Goal: Task Accomplishment & Management: Complete application form

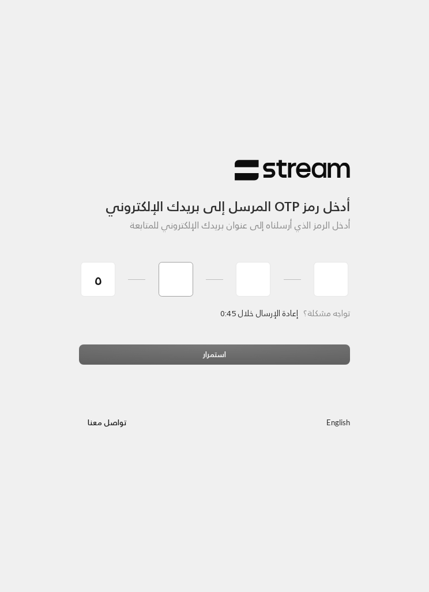
type input "5"
type input "1"
type input "4"
click at [262, 357] on div "استمرار" at bounding box center [214, 359] width 271 height 29
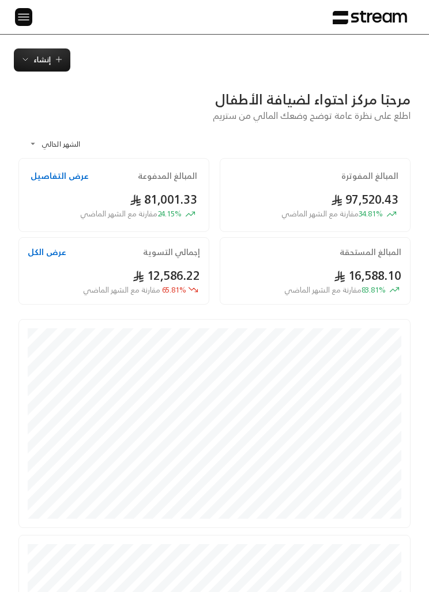
click at [21, 18] on img at bounding box center [24, 17] width 14 height 14
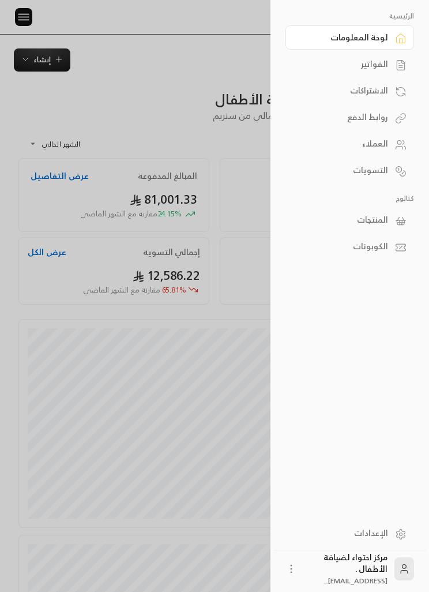
click at [379, 72] on link "الفواتير" at bounding box center [350, 64] width 129 height 24
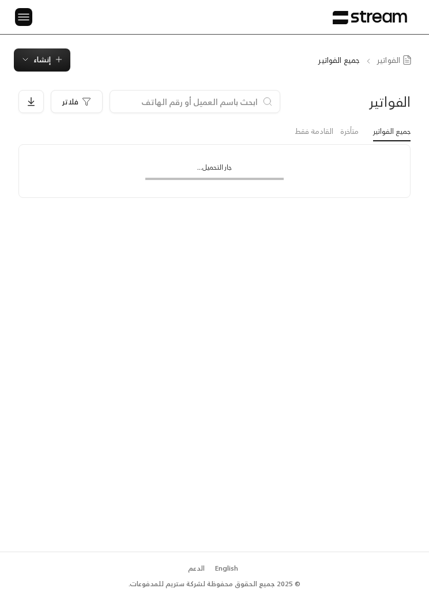
click at [50, 58] on span "إنشاء" at bounding box center [41, 59] width 17 height 13
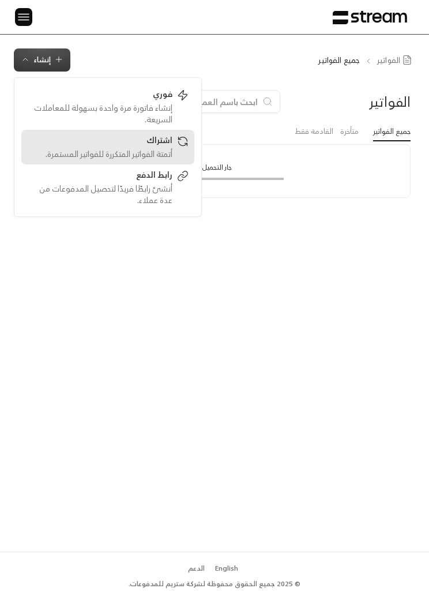
click at [164, 143] on div "اشتراك" at bounding box center [99, 141] width 145 height 14
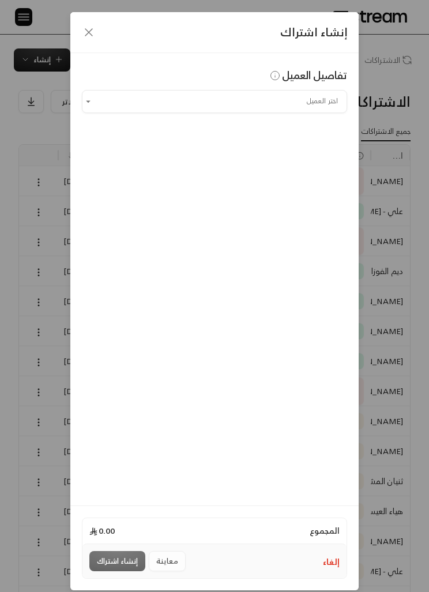
click at [312, 109] on input "اختر العميل" at bounding box center [214, 101] width 265 height 19
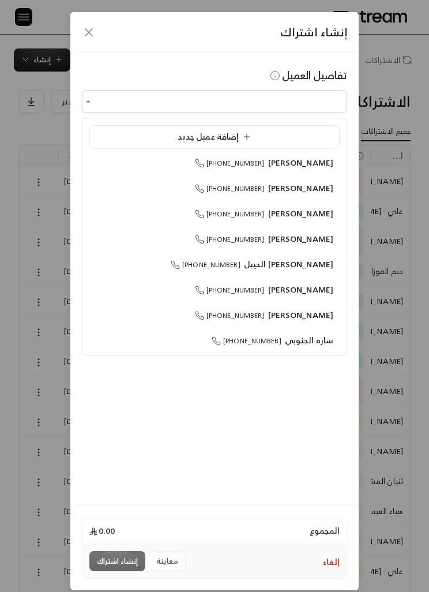
click at [319, 292] on span "[PERSON_NAME]" at bounding box center [301, 289] width 66 height 14
type input "**********"
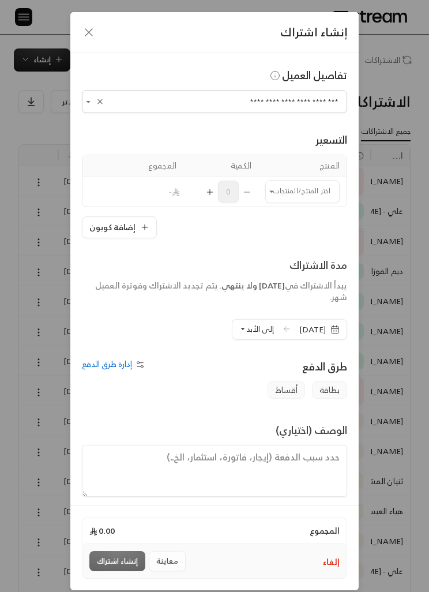
click at [320, 194] on input "اختر العميل" at bounding box center [302, 191] width 74 height 19
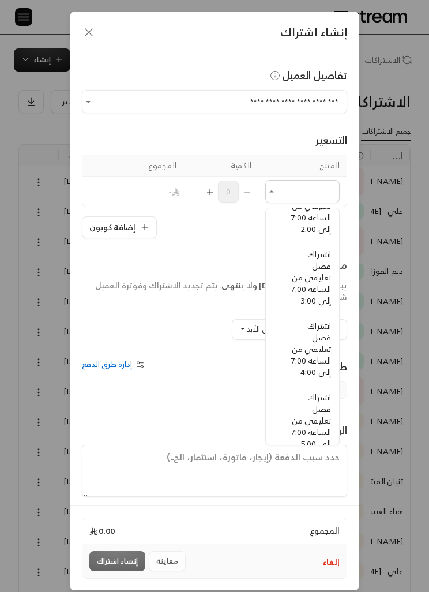
scroll to position [442, -5]
click at [316, 286] on span "اشتراك فصل تعليمي من الساعه 7:00 إلى 3:00" at bounding box center [311, 278] width 40 height 61
type input "**********"
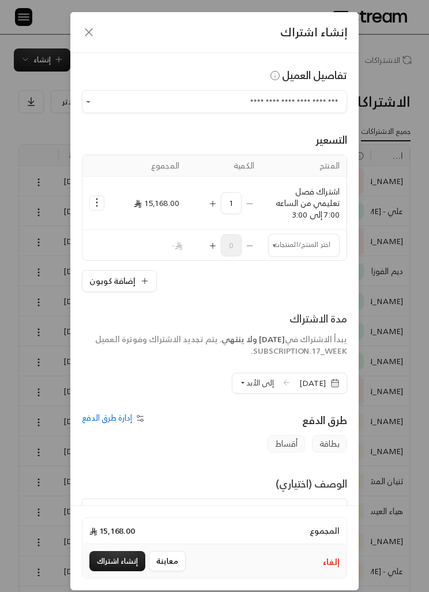
click at [295, 247] on input "اختر العميل" at bounding box center [304, 244] width 72 height 19
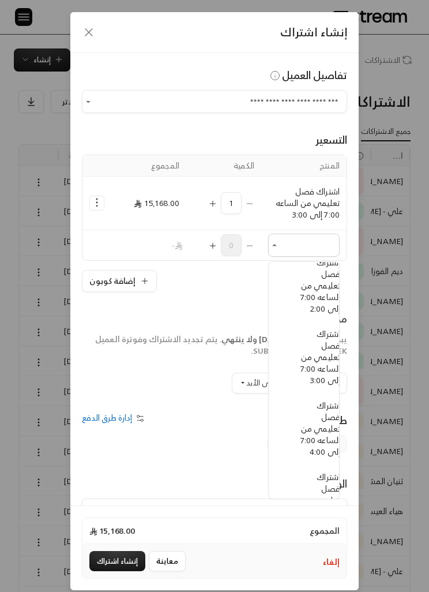
scroll to position [413, -15]
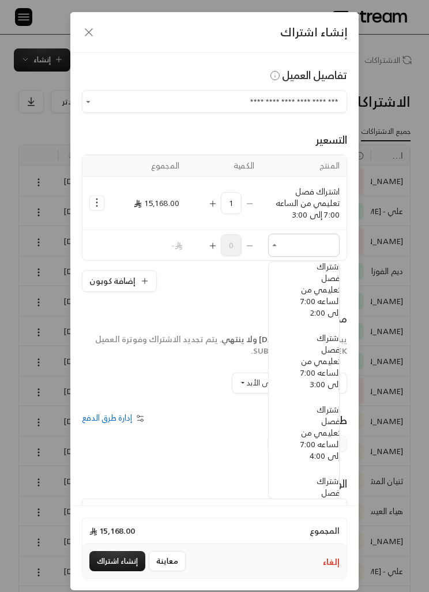
click at [320, 248] on span "اشتراك ترم - وجبة الغداء" at bounding box center [320, 235] width 42 height 26
type input "**********"
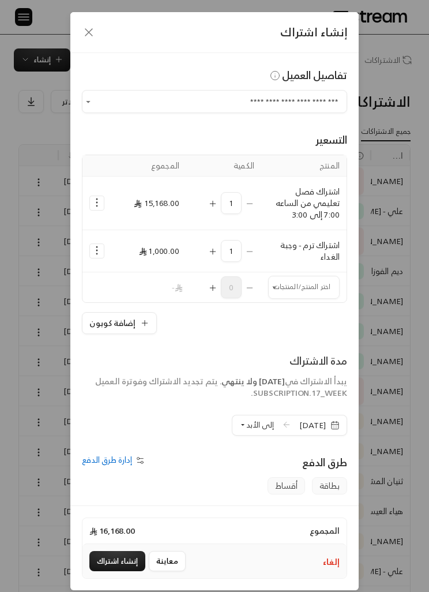
click at [95, 210] on button "Selected Products" at bounding box center [97, 203] width 14 height 14
click at [147, 237] on span "إضافة كوبون" at bounding box center [144, 232] width 38 height 12
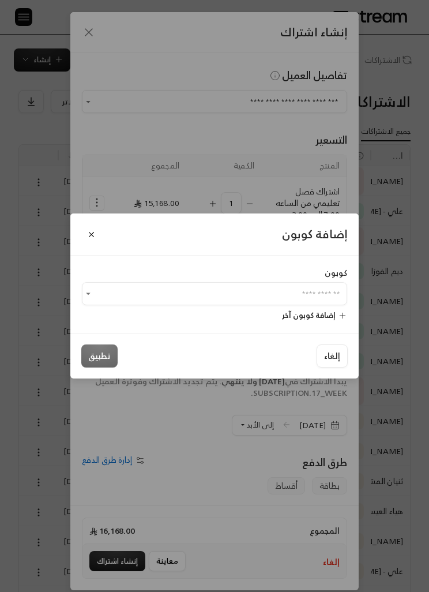
click at [310, 290] on input "اختر العميل" at bounding box center [214, 294] width 265 height 19
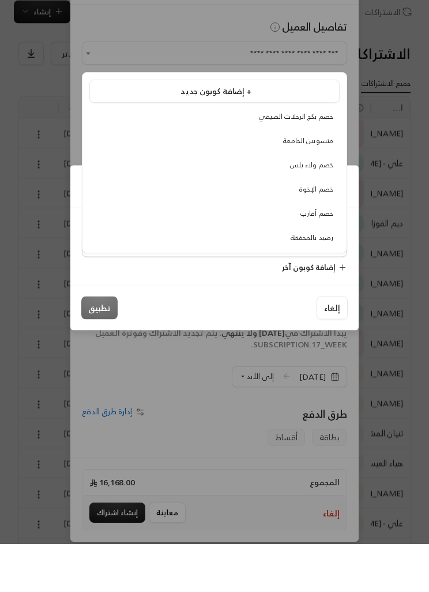
click at [322, 207] on span "خصم ولاء بلس" at bounding box center [311, 213] width 43 height 12
type input "**********"
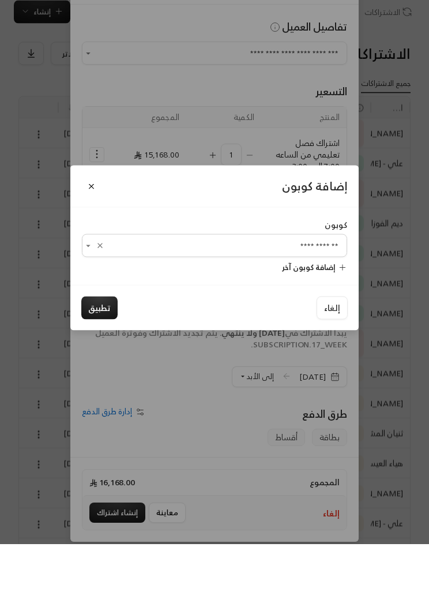
click at [111, 345] on button "تطبيق" at bounding box center [99, 356] width 36 height 23
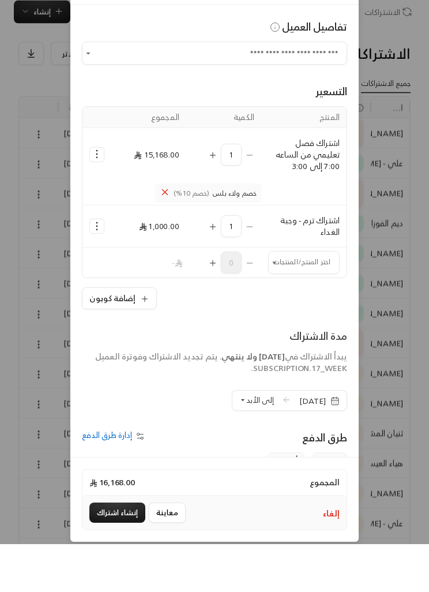
scroll to position [48, 0]
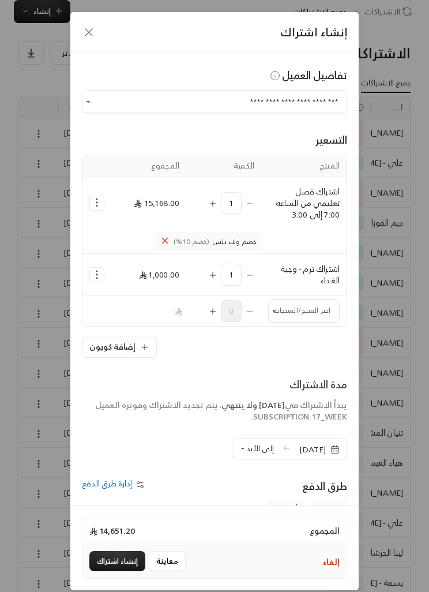
click at [401, 85] on div "**********" at bounding box center [214, 296] width 429 height 592
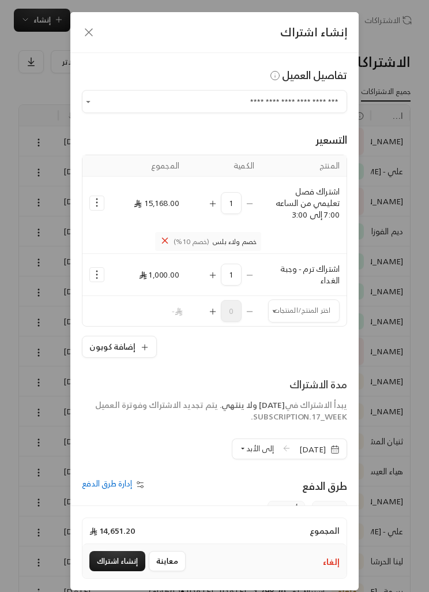
click at [174, 107] on input "**********" at bounding box center [214, 101] width 265 height 19
type input "*"
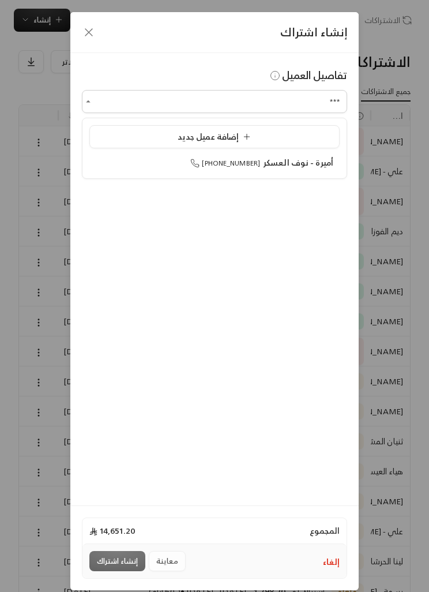
click at [320, 172] on li "أميرة - [PERSON_NAME] [PHONE_NUMBER]" at bounding box center [214, 163] width 250 height 22
type input "**********"
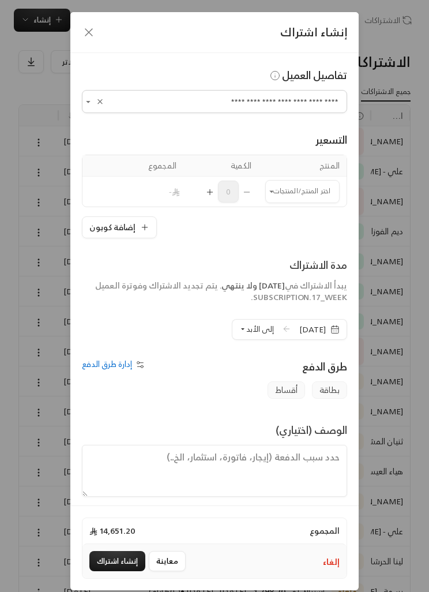
click at [295, 193] on input "اختر العميل" at bounding box center [302, 191] width 74 height 19
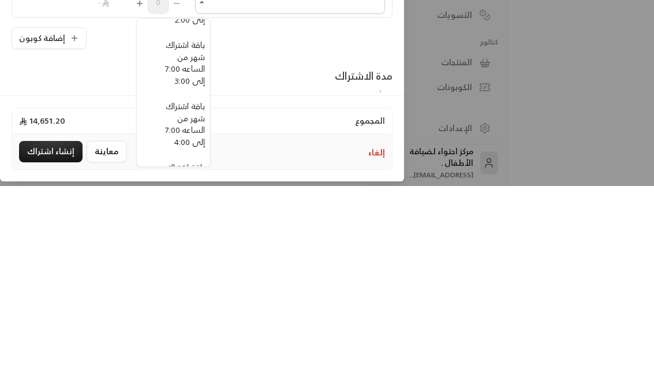
scroll to position [0, 0]
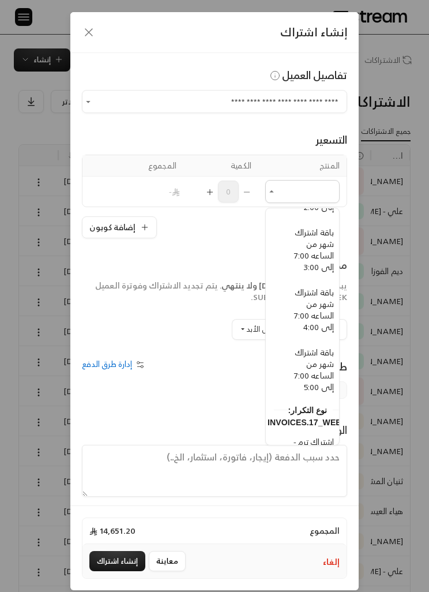
click at [402, 170] on div "**********" at bounding box center [214, 296] width 429 height 592
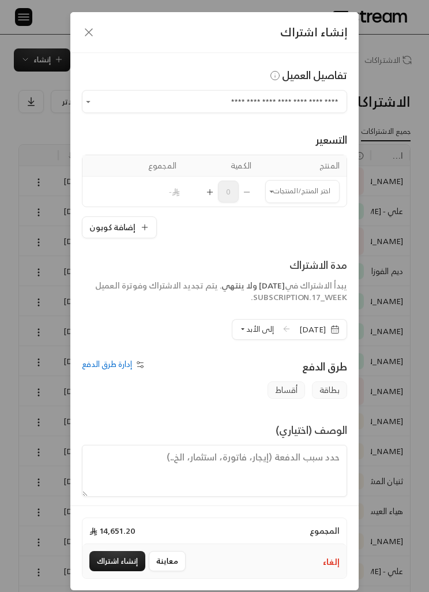
click at [98, 25] on div "إنشاء اشتراك" at bounding box center [214, 32] width 289 height 41
click at [83, 31] on icon "button" at bounding box center [89, 32] width 14 height 14
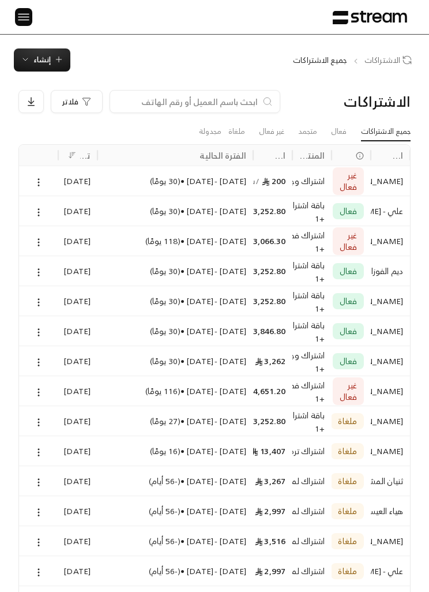
click at [38, 62] on span "إنشاء" at bounding box center [41, 59] width 17 height 13
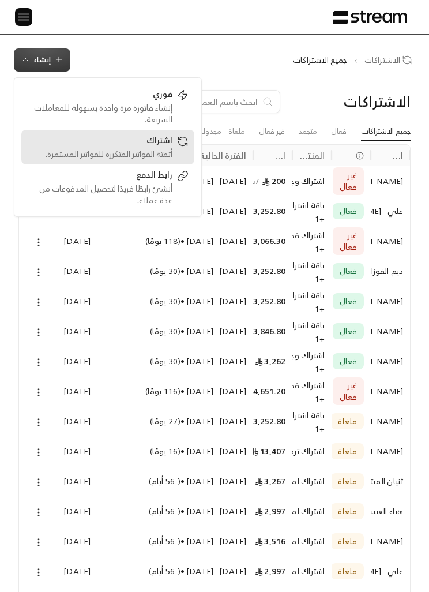
click at [153, 151] on div "أتمتة الفواتير المتكررة للفواتير المستمرة." at bounding box center [99, 154] width 145 height 12
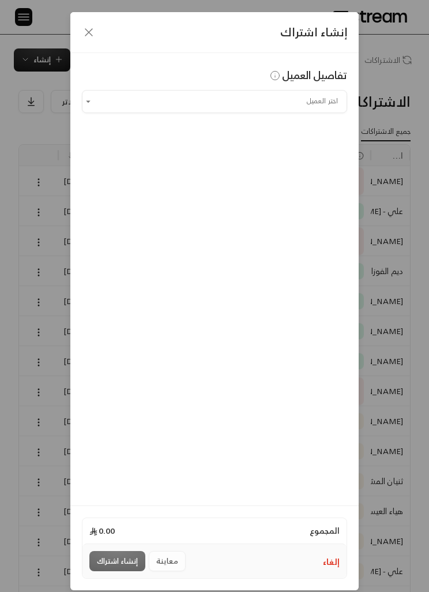
click at [315, 99] on input "اختر العميل" at bounding box center [214, 101] width 265 height 19
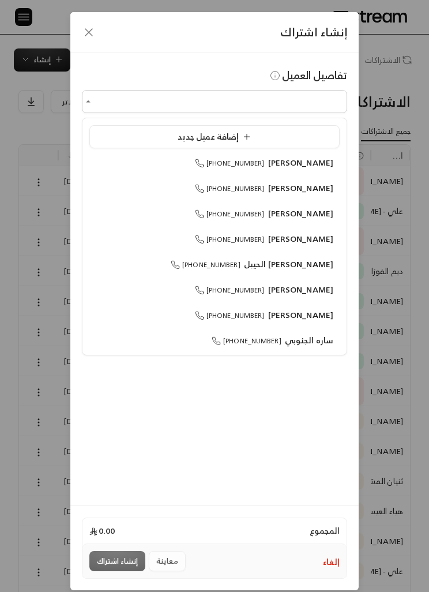
click at [315, 296] on span "[PERSON_NAME]" at bounding box center [301, 289] width 66 height 14
type input "**********"
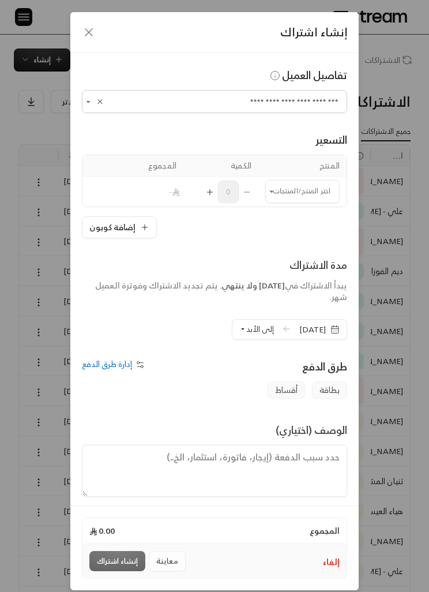
click at [307, 190] on input "اختر العميل" at bounding box center [302, 191] width 74 height 19
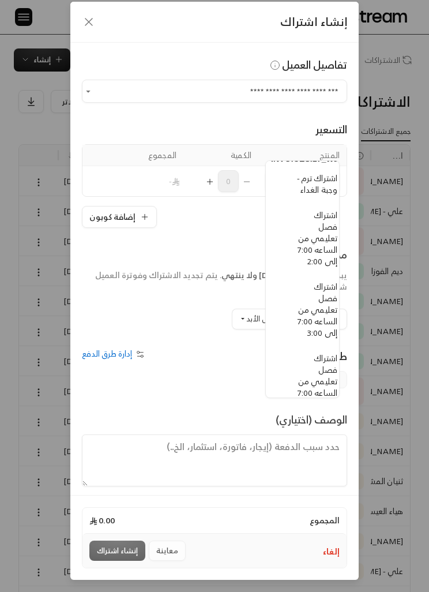
click at [327, 322] on span "اشتراك فصل تعليمي من الساعه 7:00 إلى 3:00" at bounding box center [318, 309] width 40 height 61
type input "**********"
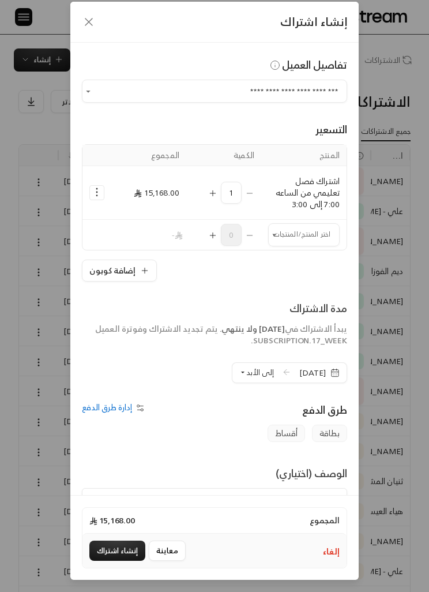
click at [312, 225] on input "اختر العميل" at bounding box center [304, 234] width 72 height 19
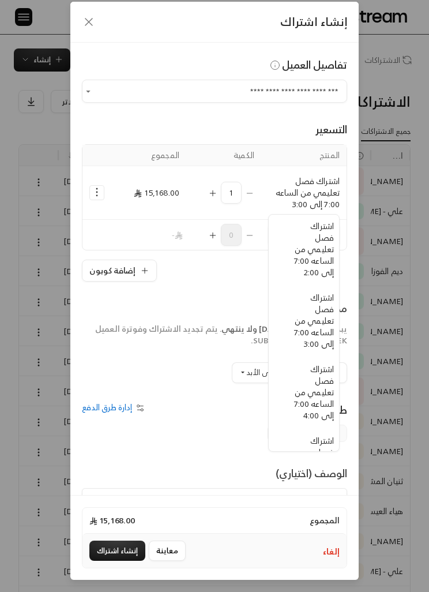
click at [321, 208] on span "اشتراك ترم - وجبة الغداء" at bounding box center [314, 195] width 42 height 26
type input "**********"
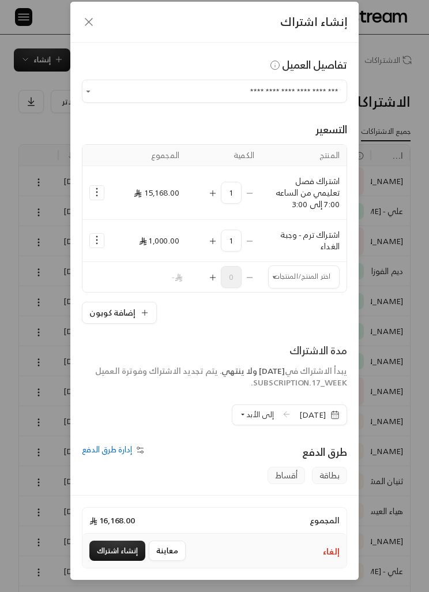
click at [92, 234] on icon "Selected Products" at bounding box center [97, 240] width 12 height 12
click at [94, 186] on icon "Selected Products" at bounding box center [97, 192] width 12 height 12
click at [144, 215] on span "إضافة كوبون" at bounding box center [144, 221] width 38 height 12
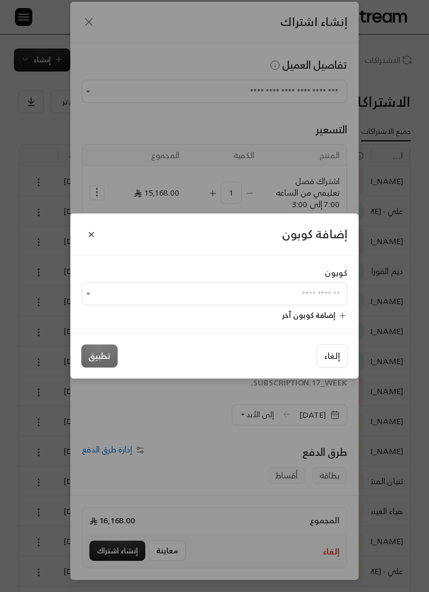
click at [246, 301] on input "اختر العميل" at bounding box center [214, 294] width 265 height 19
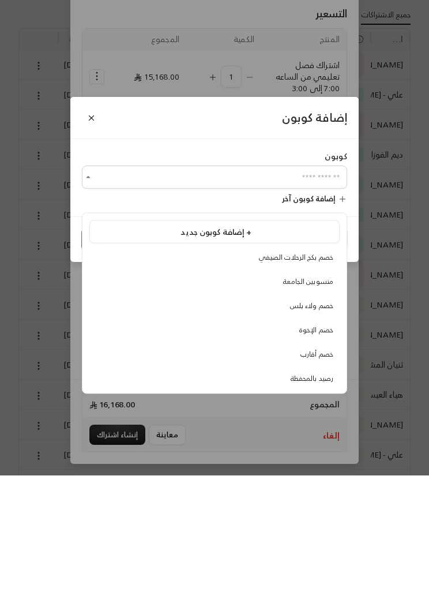
click at [324, 416] on span "خصم ولاء بلس" at bounding box center [311, 422] width 43 height 12
type input "**********"
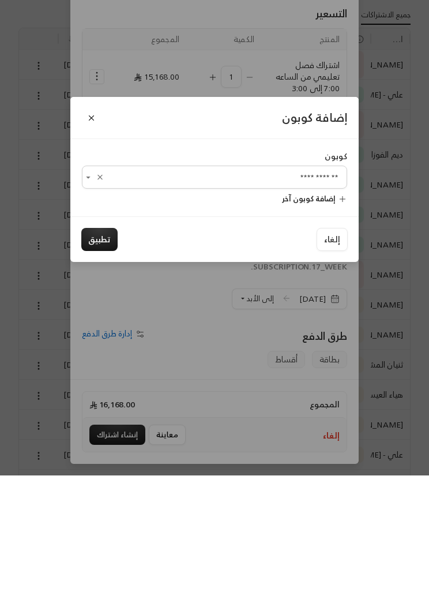
click at [99, 345] on button "تطبيق" at bounding box center [99, 356] width 36 height 23
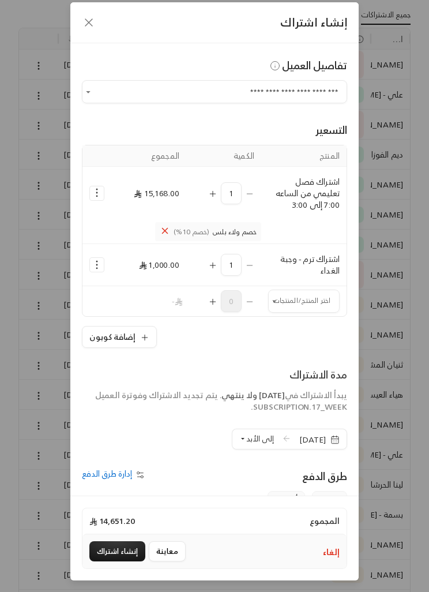
click at [246, 434] on span "إلى الأبد" at bounding box center [260, 438] width 28 height 13
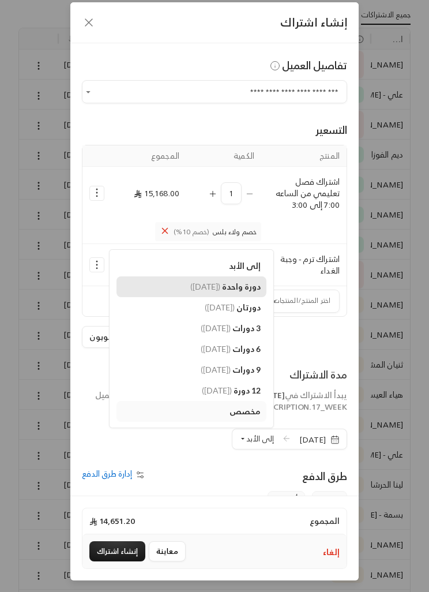
click at [226, 287] on span "دورة واحدة" at bounding box center [241, 287] width 39 height 10
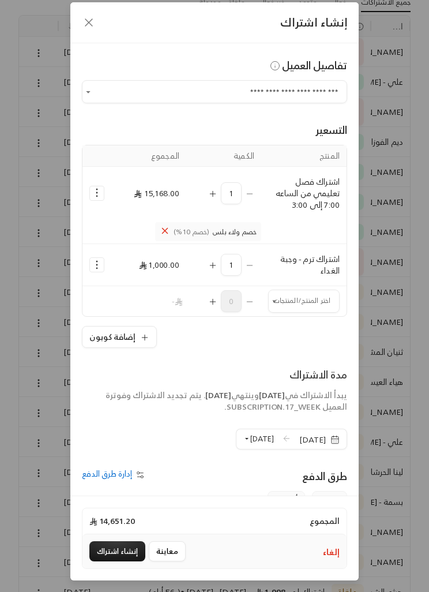
click at [125, 562] on button "إنشاء اشتراك" at bounding box center [117, 551] width 56 height 20
click at [122, 568] on div "إلغاء معاينة إنشاء اشتراك" at bounding box center [215, 551] width 264 height 34
click at [125, 562] on div "معاينة إنشاء اشتراك" at bounding box center [139, 551] width 100 height 20
click at [103, 562] on div "معاينة إنشاء اشتراك" at bounding box center [139, 551] width 100 height 20
click at [216, 491] on div "بطاقة أقساط" at bounding box center [215, 499] width 276 height 17
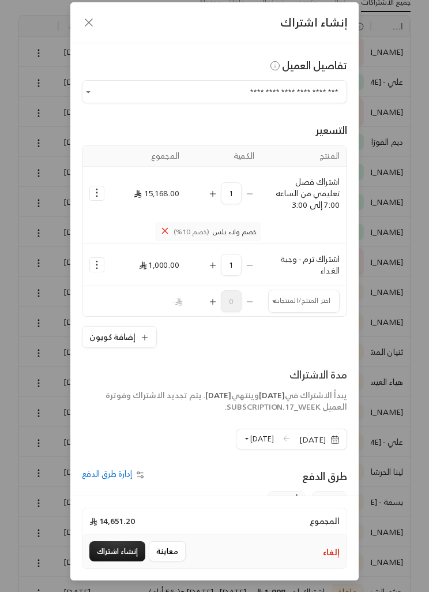
click at [103, 562] on button "إنشاء اشتراك" at bounding box center [117, 551] width 56 height 20
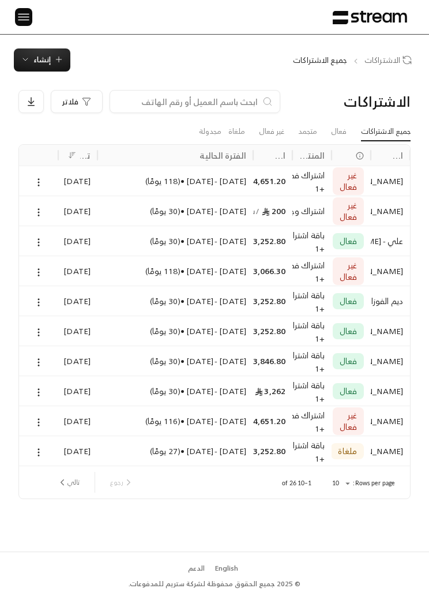
click at [24, 17] on img at bounding box center [24, 17] width 14 height 14
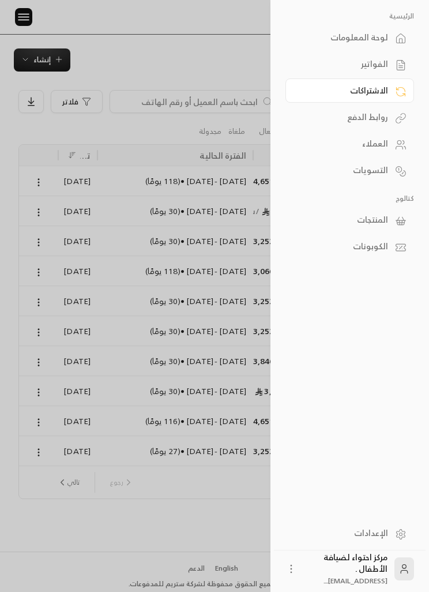
click at [387, 63] on div "الفواتير" at bounding box center [344, 64] width 88 height 12
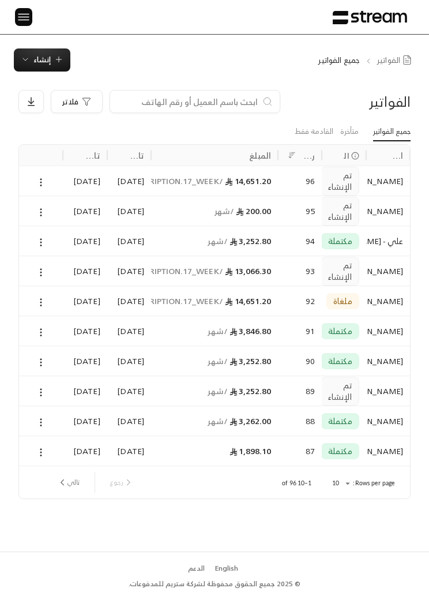
click at [52, 63] on span "إنشاء" at bounding box center [42, 59] width 43 height 13
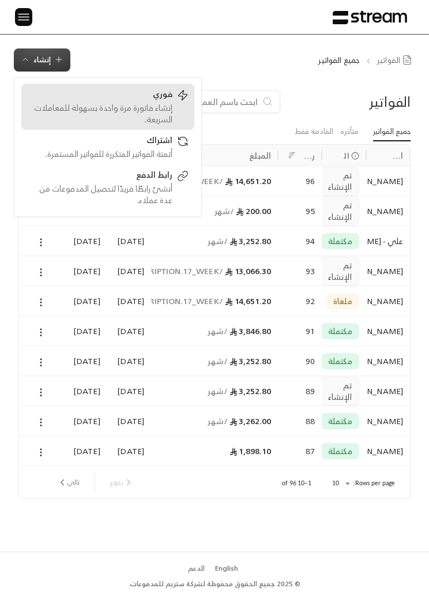
click at [109, 119] on div "إنشاء فاتورة مرة واحدة بسهولة للمعاملات السريعة." at bounding box center [99, 113] width 145 height 23
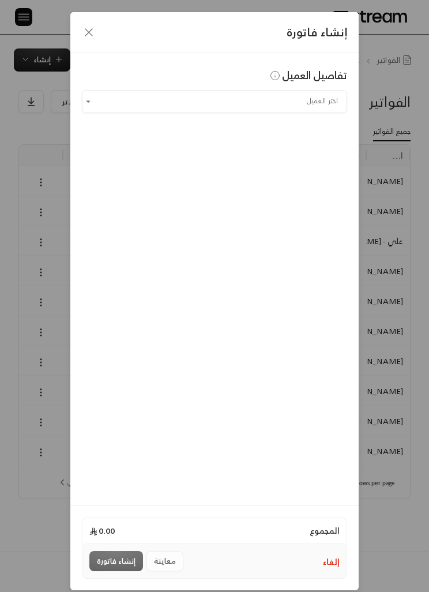
click at [229, 110] on input "اختر العميل" at bounding box center [214, 101] width 265 height 19
type input "*"
click at [93, 170] on li "أميرة - [PERSON_NAME] [PHONE_NUMBER]" at bounding box center [214, 163] width 250 height 22
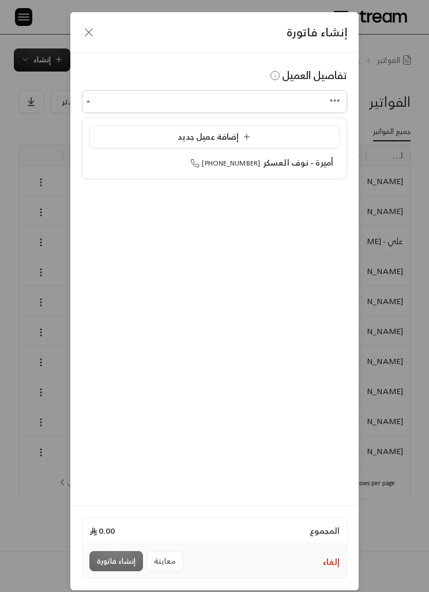
type input "**********"
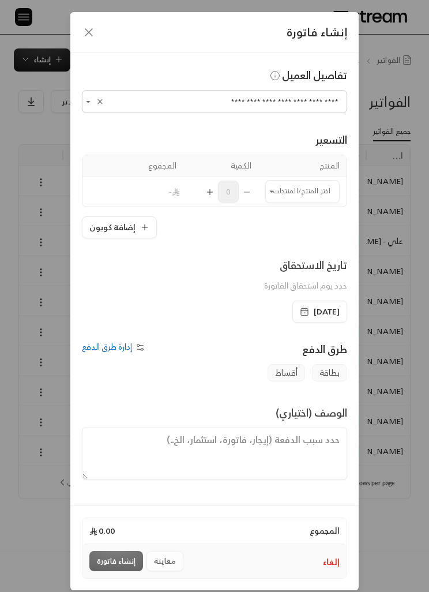
click at [305, 187] on input "اختر العميل" at bounding box center [302, 191] width 74 height 19
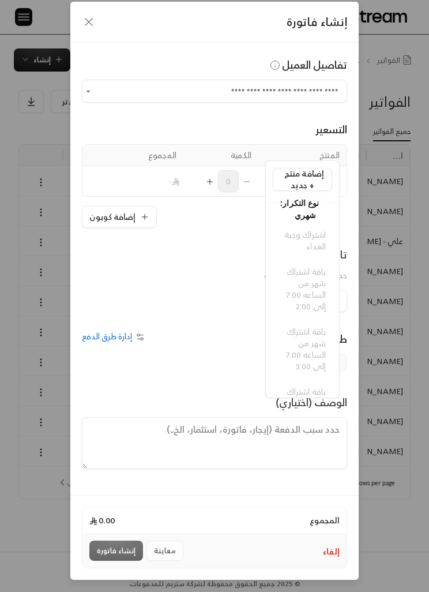
scroll to position [-1, 0]
click at [216, 354] on div "بطاقة أقساط" at bounding box center [215, 362] width 276 height 17
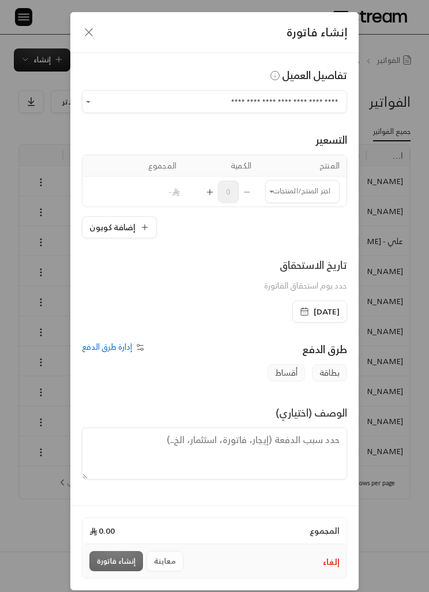
scroll to position [0, 0]
click at [93, 33] on icon "button" at bounding box center [89, 32] width 14 height 14
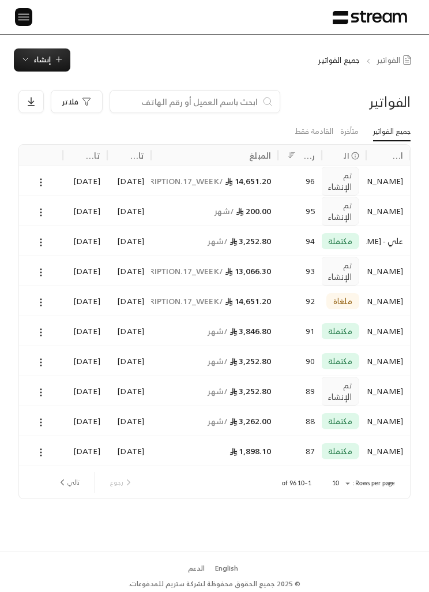
click at [56, 59] on icon "button" at bounding box center [58, 59] width 9 height 9
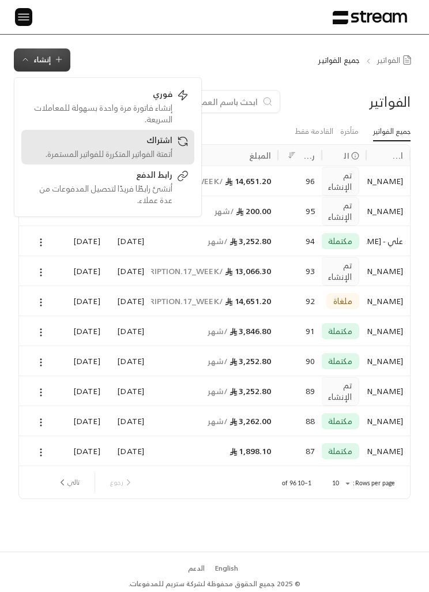
click at [169, 153] on div "أتمتة الفواتير المتكررة للفواتير المستمرة." at bounding box center [99, 154] width 145 height 12
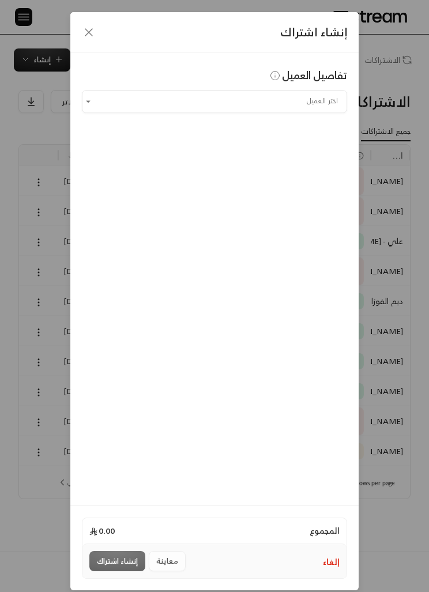
click at [312, 99] on input "اختر العميل" at bounding box center [214, 101] width 265 height 19
click at [315, 167] on span "أميرة - نوف العسكر" at bounding box center [299, 162] width 70 height 14
type input "**********"
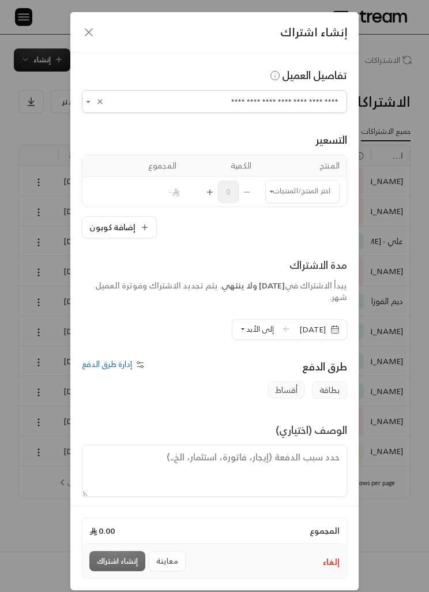
click at [312, 193] on input "اختر العميل" at bounding box center [302, 191] width 74 height 19
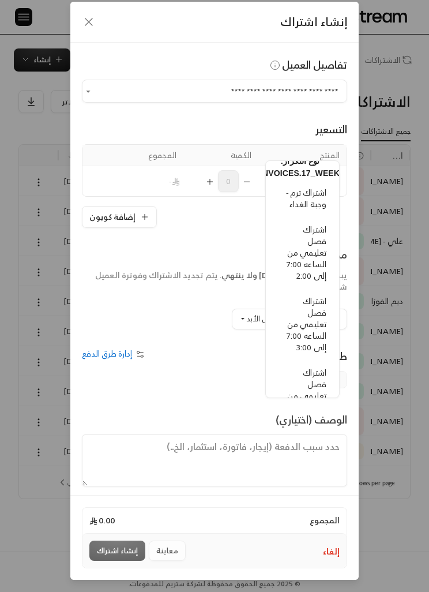
scroll to position [350, -1]
click at [316, 336] on span "اشتراك فصل تعليمي من الساعه 7:00 إلى 3:00" at bounding box center [307, 322] width 40 height 61
type input "**********"
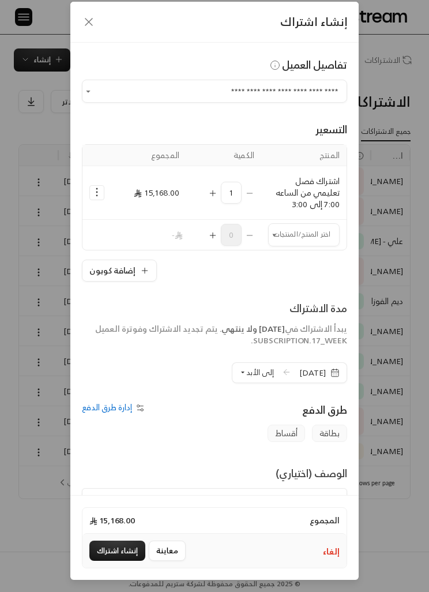
click at [288, 225] on input "اختر العميل" at bounding box center [304, 234] width 72 height 19
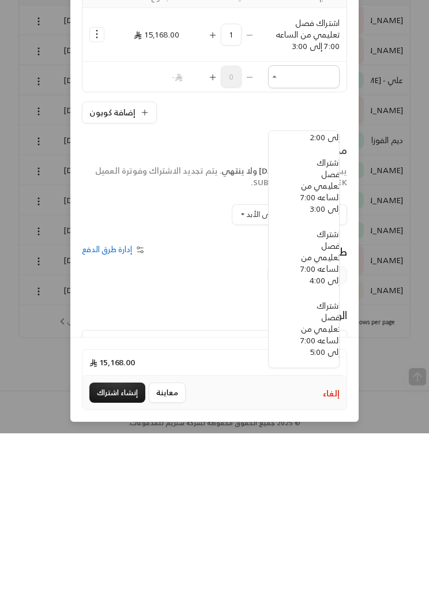
scroll to position [40, 0]
click at [320, 314] on span "اشتراك فصل تعليمي من الساعه 7:00 إلى 3:00" at bounding box center [321, 344] width 40 height 61
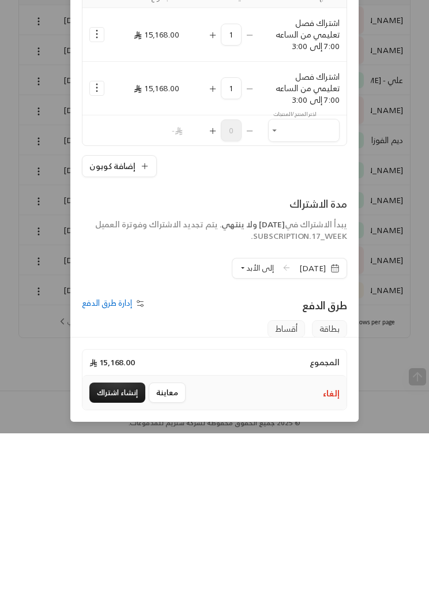
type input "**********"
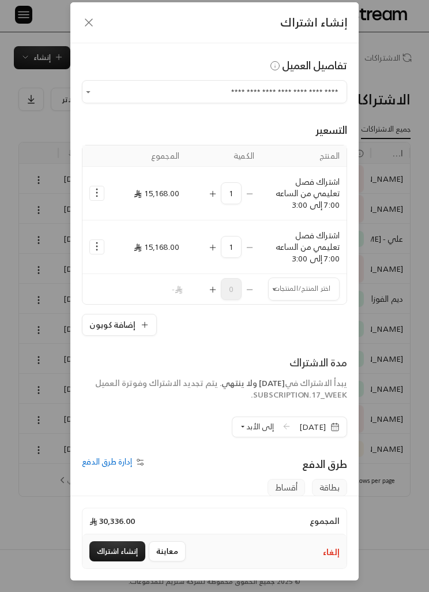
click at [98, 200] on button "Selected Products" at bounding box center [97, 193] width 14 height 14
click at [154, 222] on span "إضافة كوبون" at bounding box center [144, 222] width 38 height 12
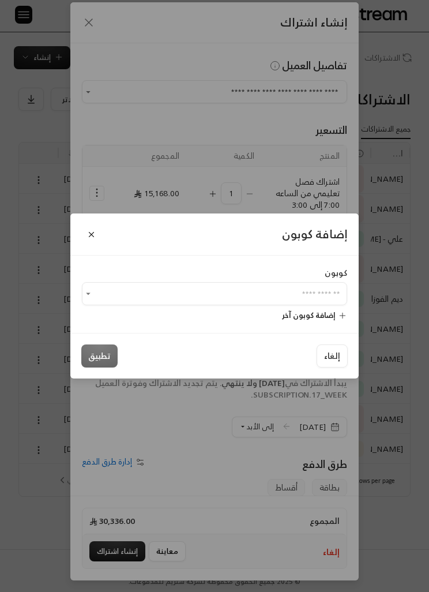
click at [305, 304] on input "اختر العميل" at bounding box center [214, 294] width 265 height 19
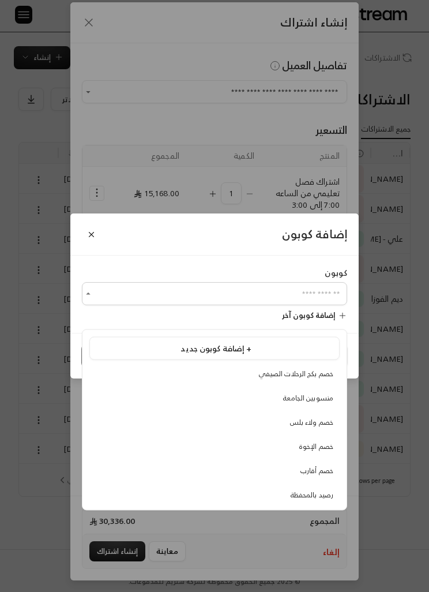
click at [316, 425] on span "خصم ولاء بلس" at bounding box center [311, 422] width 43 height 12
type input "**********"
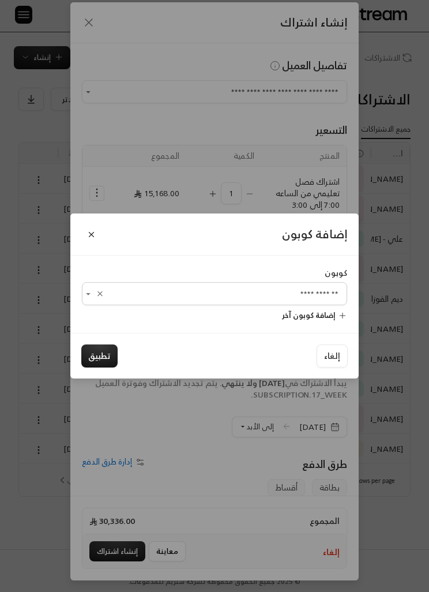
click at [107, 368] on button "تطبيق" at bounding box center [99, 356] width 36 height 23
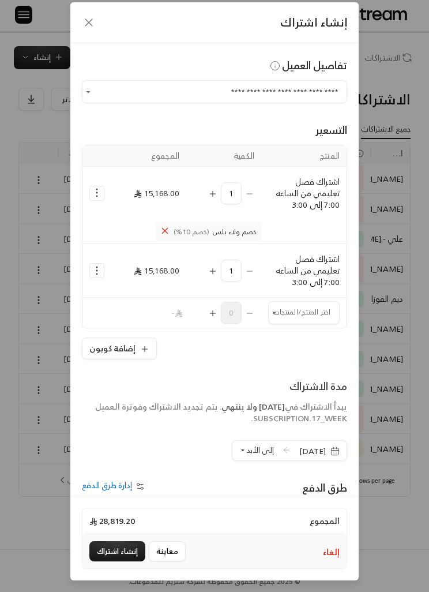
click at [100, 274] on icon "Selected Products" at bounding box center [97, 271] width 12 height 12
click at [149, 305] on span "إضافة كوبون" at bounding box center [144, 299] width 38 height 12
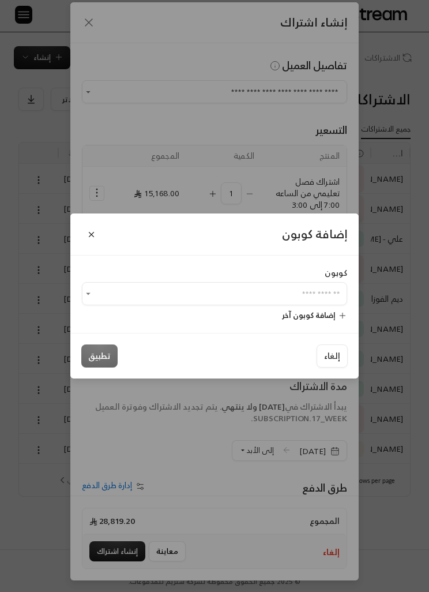
click at [313, 304] on input "اختر العميل" at bounding box center [214, 294] width 265 height 19
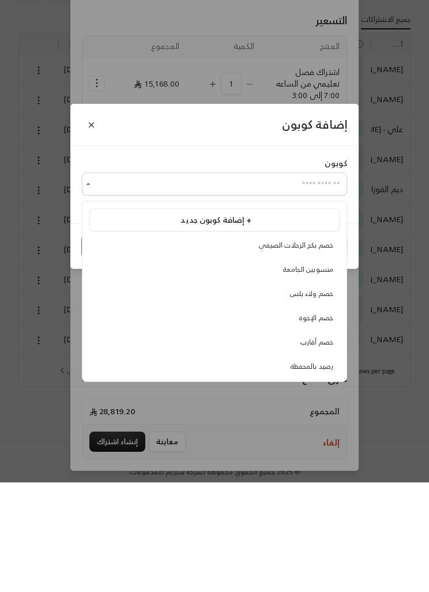
click at [324, 421] on span "خصم الإخوة" at bounding box center [317, 427] width 34 height 12
type input "**********"
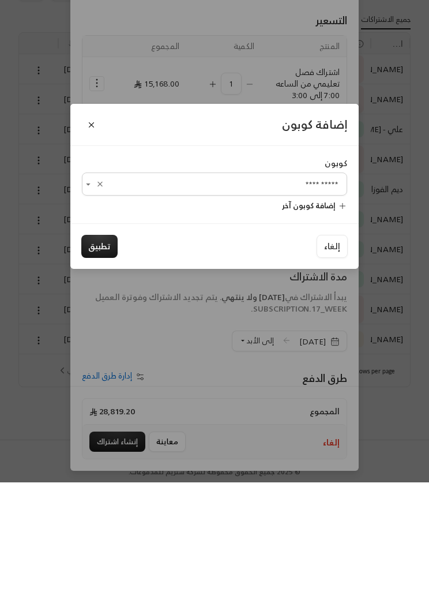
click at [110, 345] on button "تطبيق" at bounding box center [99, 356] width 36 height 23
